Goal: Obtain resource: Obtain resource

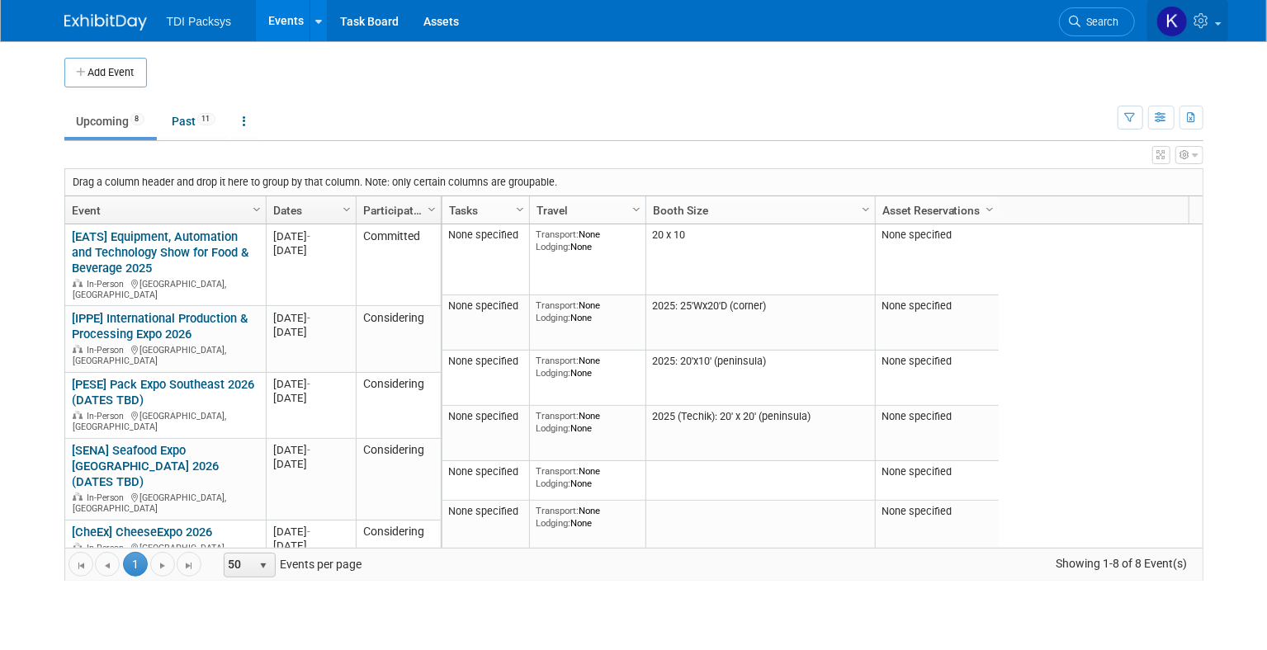
click at [1219, 19] on link at bounding box center [1187, 20] width 81 height 41
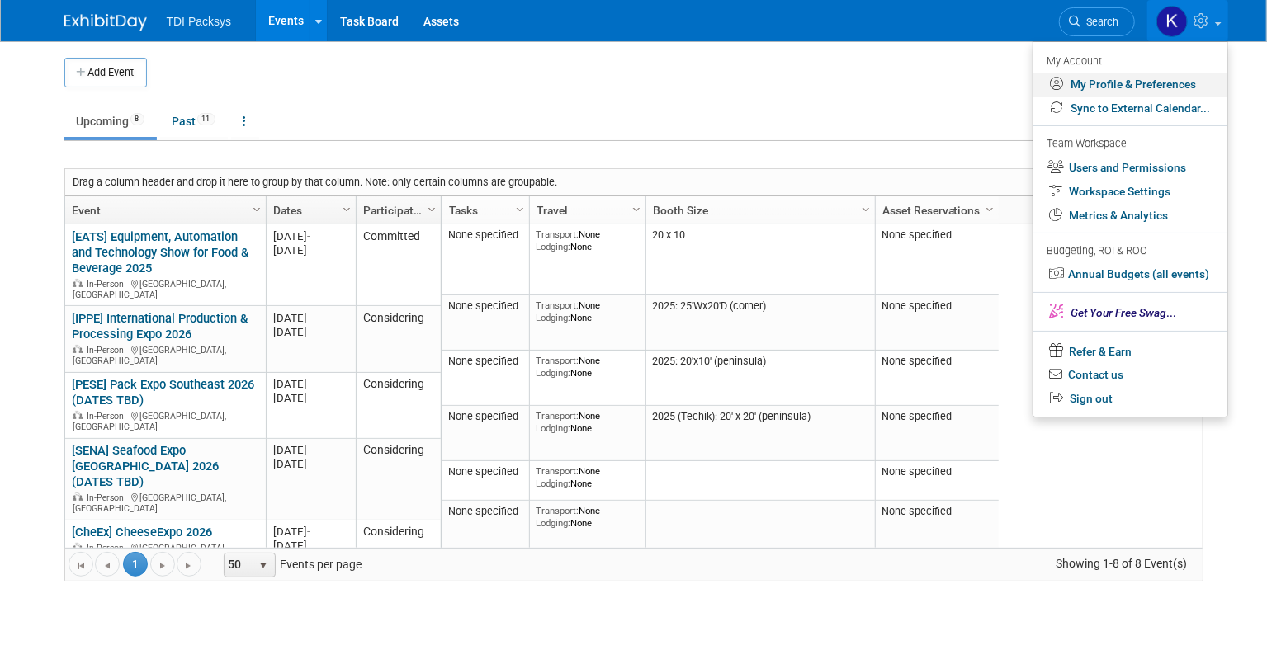
click at [1158, 86] on link "My Profile & Preferences" at bounding box center [1130, 85] width 194 height 24
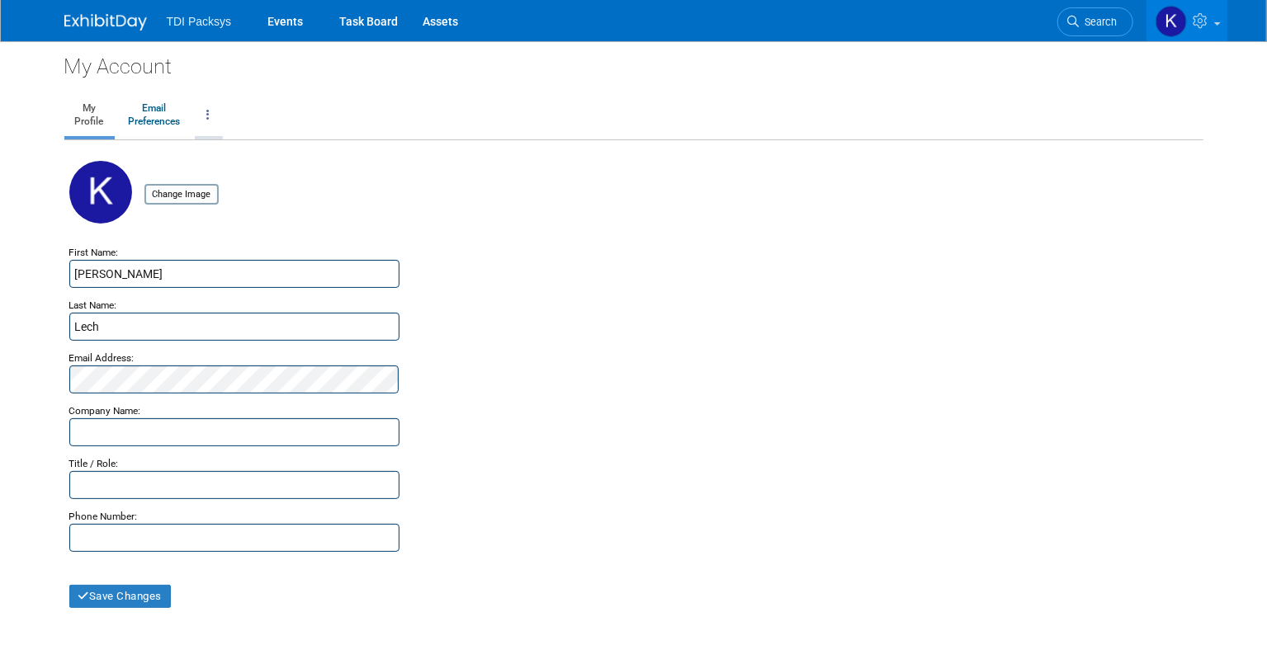
click at [209, 113] on icon at bounding box center [208, 115] width 3 height 12
click at [565, 250] on div "First Name:" at bounding box center [633, 252] width 1129 height 17
click at [116, 19] on img at bounding box center [105, 22] width 83 height 17
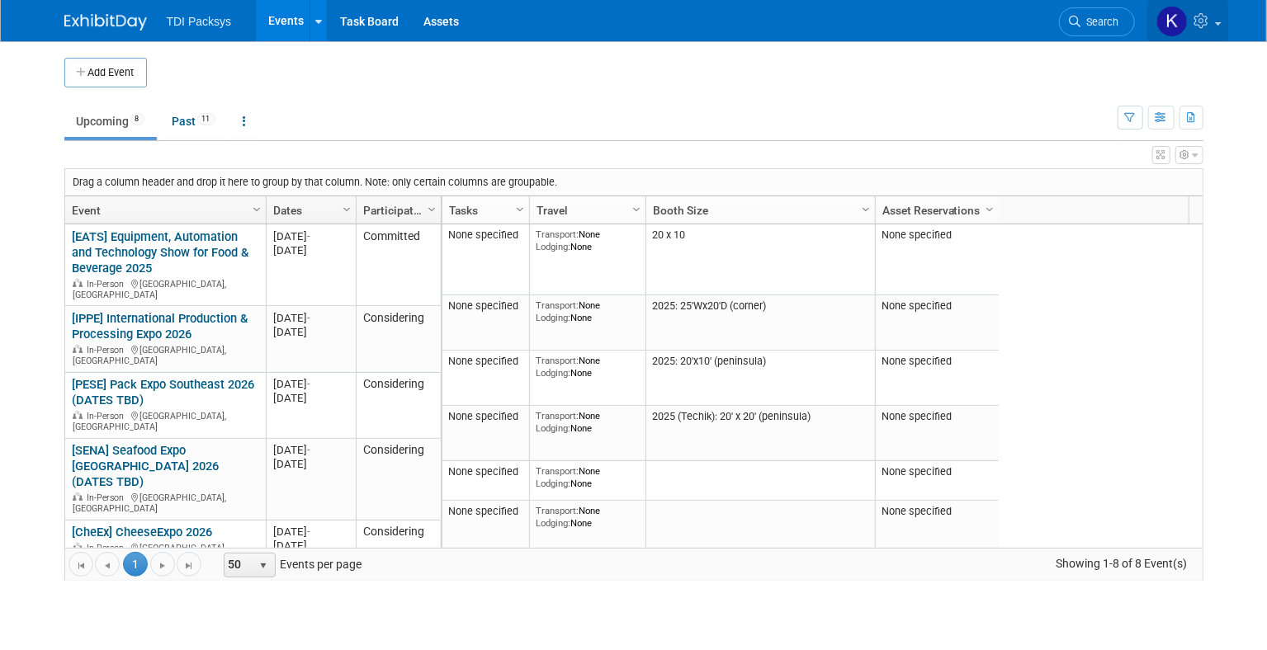
click at [1202, 20] on icon at bounding box center [1203, 20] width 19 height 15
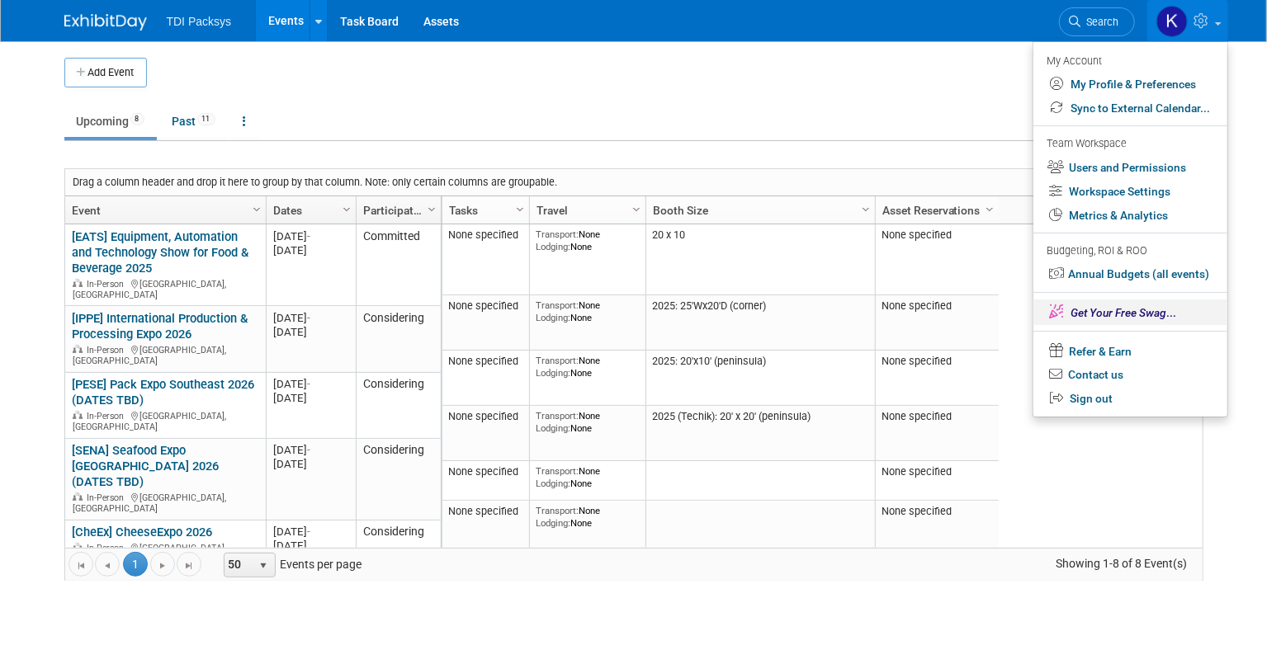
click at [1062, 309] on icon at bounding box center [1057, 312] width 14 height 14
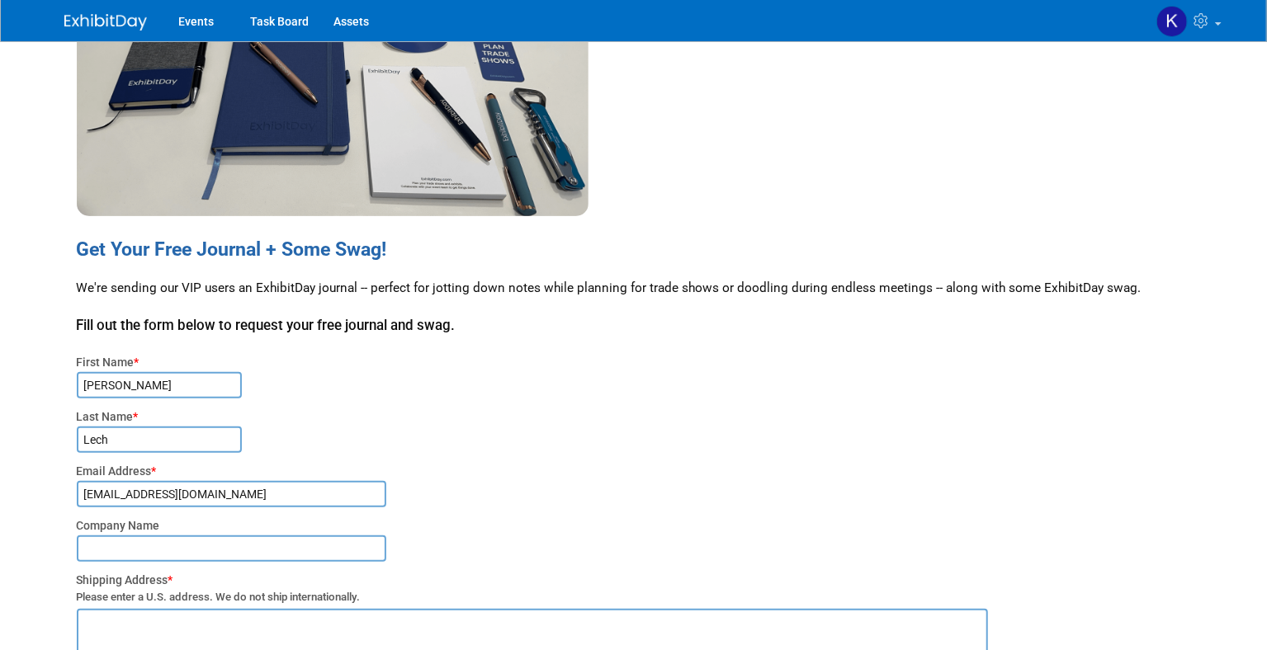
scroll to position [183, 0]
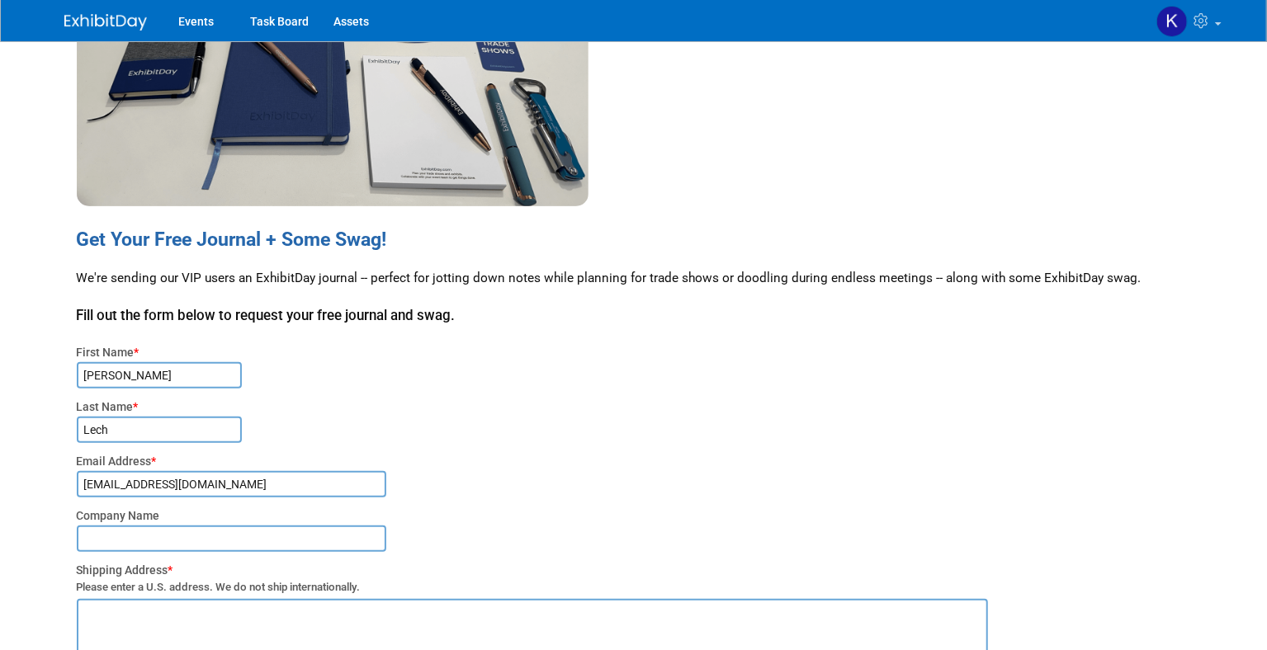
click at [319, 542] on input "text" at bounding box center [232, 539] width 310 height 26
type input "TDI Packsys"
type textarea "974 Corporate Woods Pkwy Vernon Hills, IL 60061"
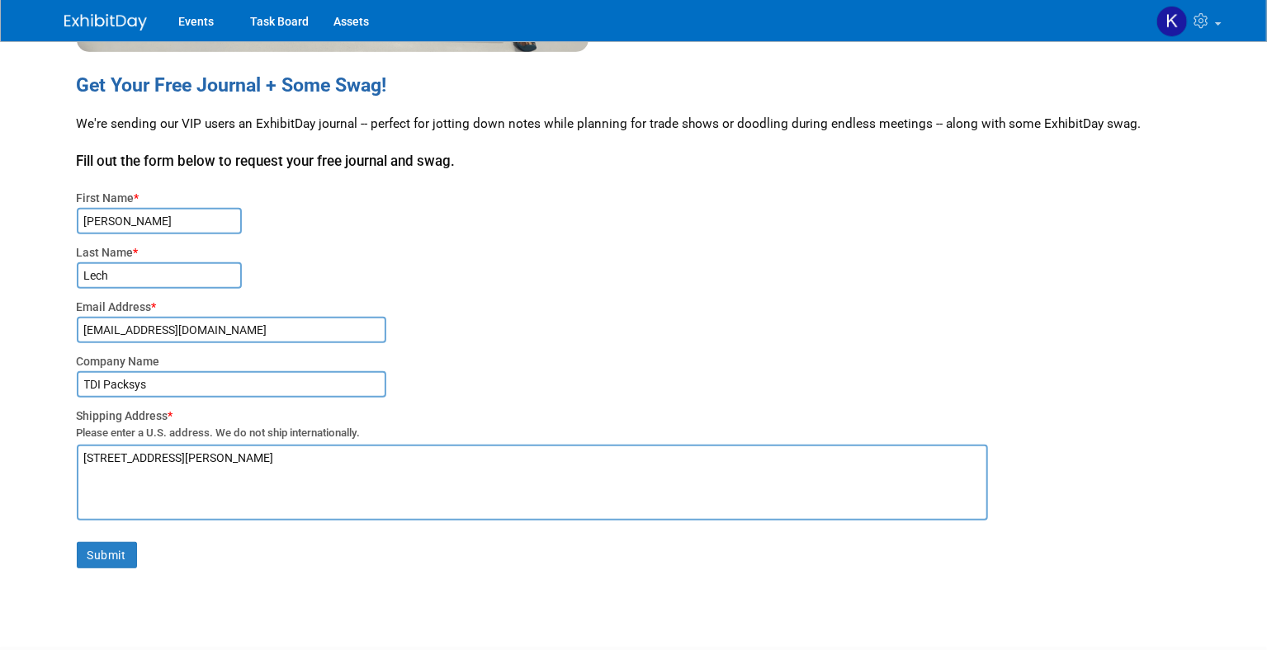
scroll to position [367, 0]
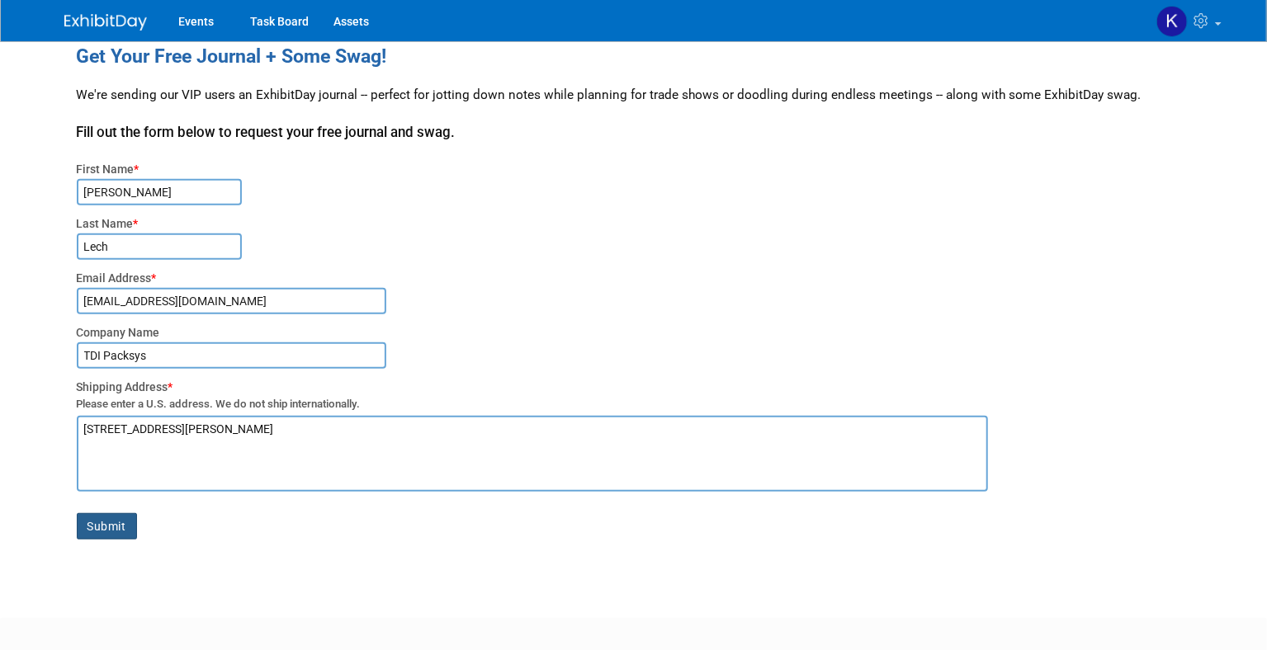
click at [125, 530] on button "Submit" at bounding box center [107, 526] width 60 height 26
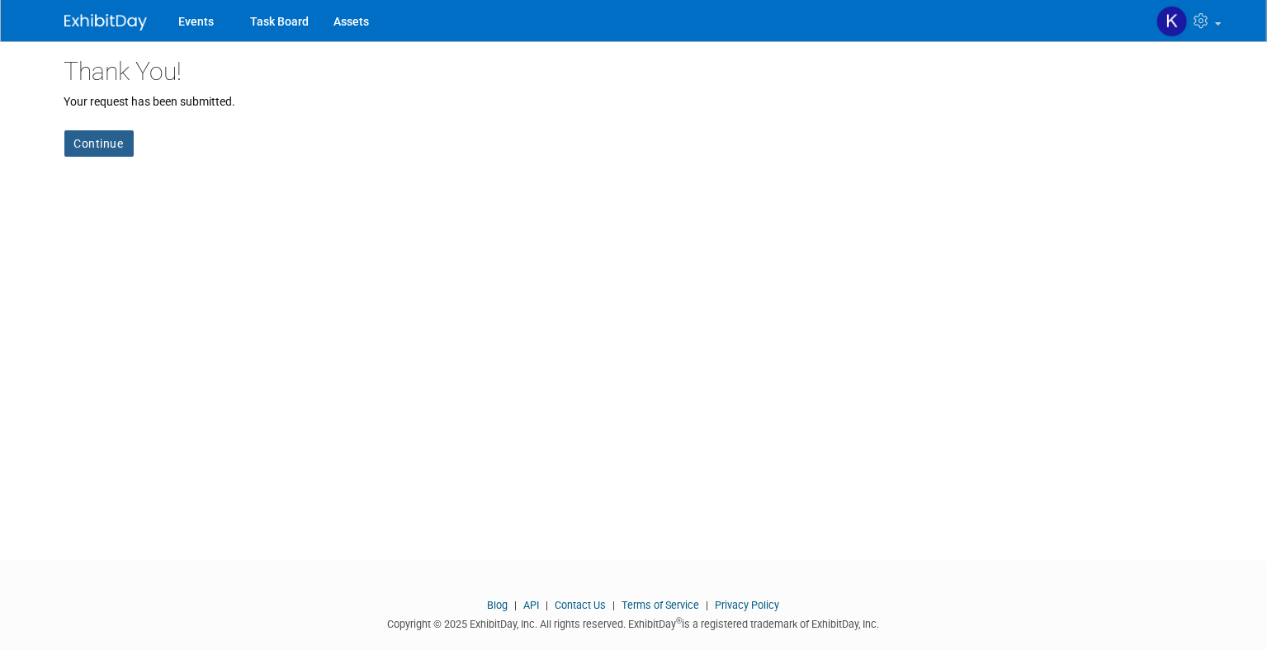
click at [102, 146] on link "Continue" at bounding box center [98, 143] width 69 height 26
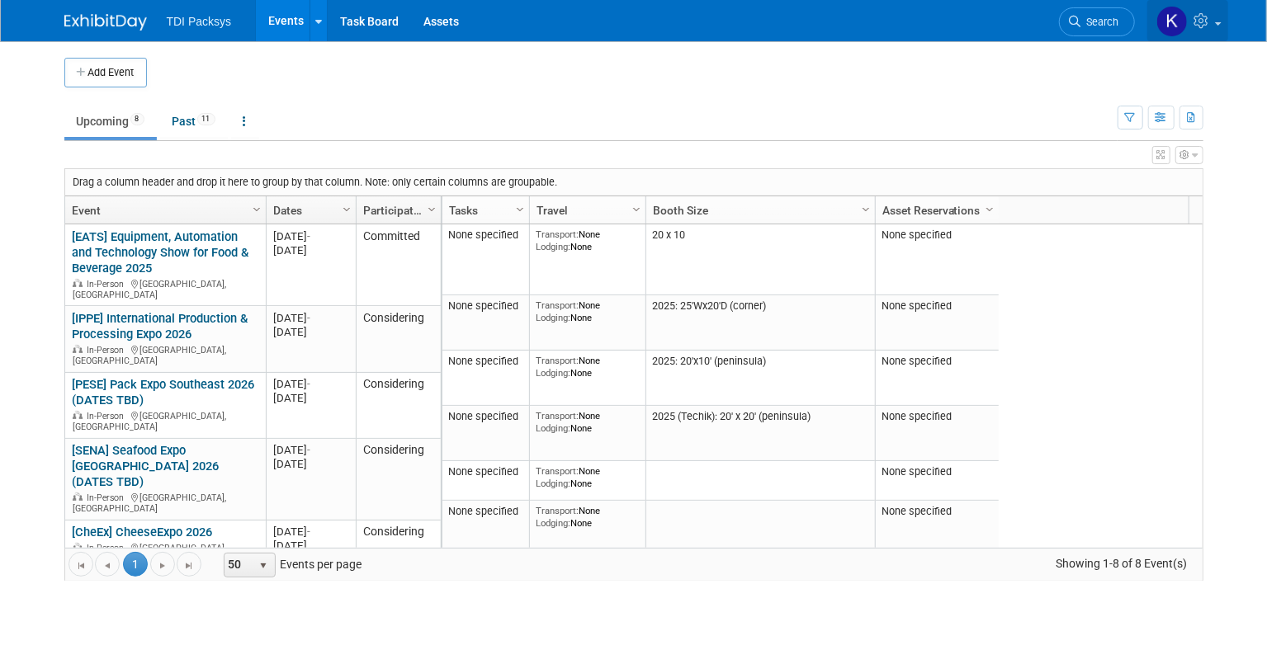
click at [1207, 23] on icon at bounding box center [1203, 20] width 19 height 15
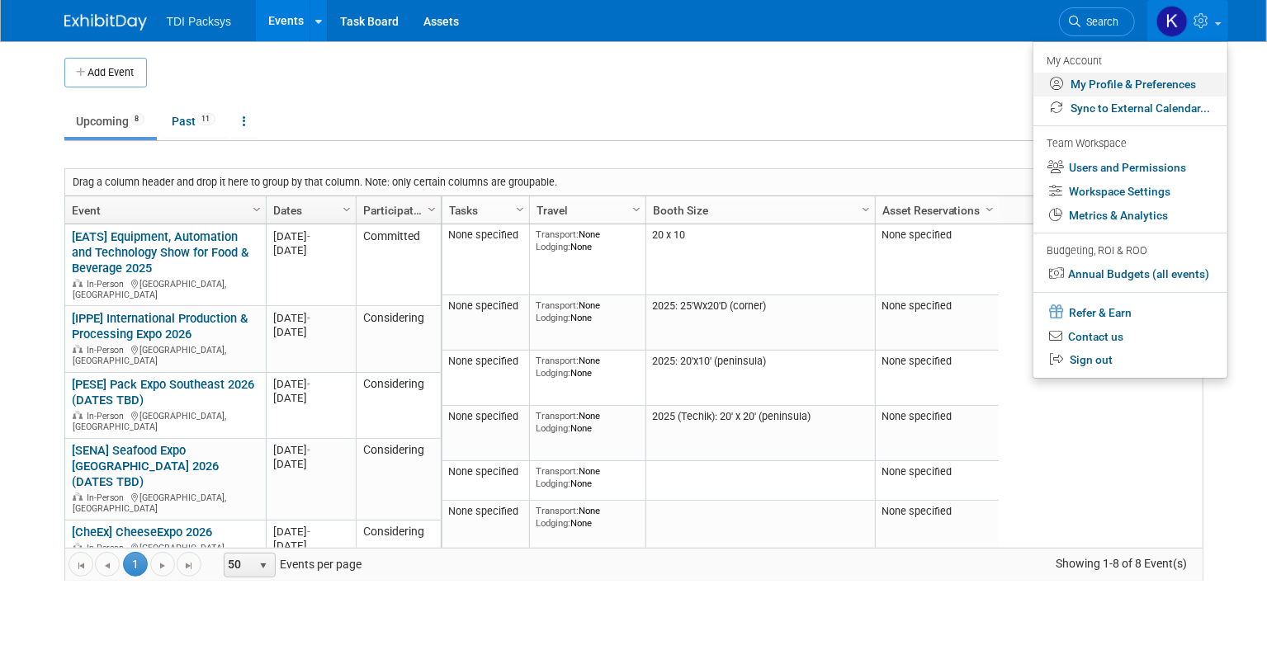
click at [1093, 90] on link "My Profile & Preferences" at bounding box center [1130, 85] width 194 height 24
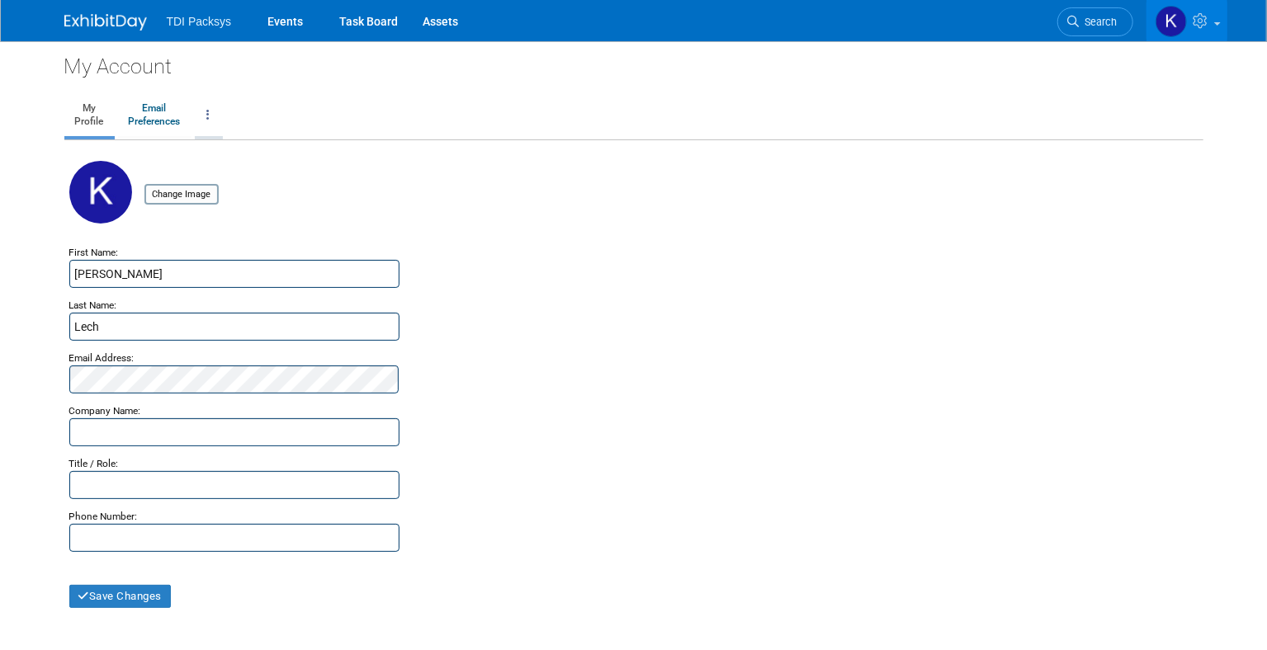
click at [211, 113] on link at bounding box center [209, 115] width 28 height 41
click at [104, 69] on div "My Account" at bounding box center [633, 61] width 1139 height 40
click at [1206, 19] on icon at bounding box center [1203, 20] width 19 height 15
